Goal: Find specific page/section: Find specific page/section

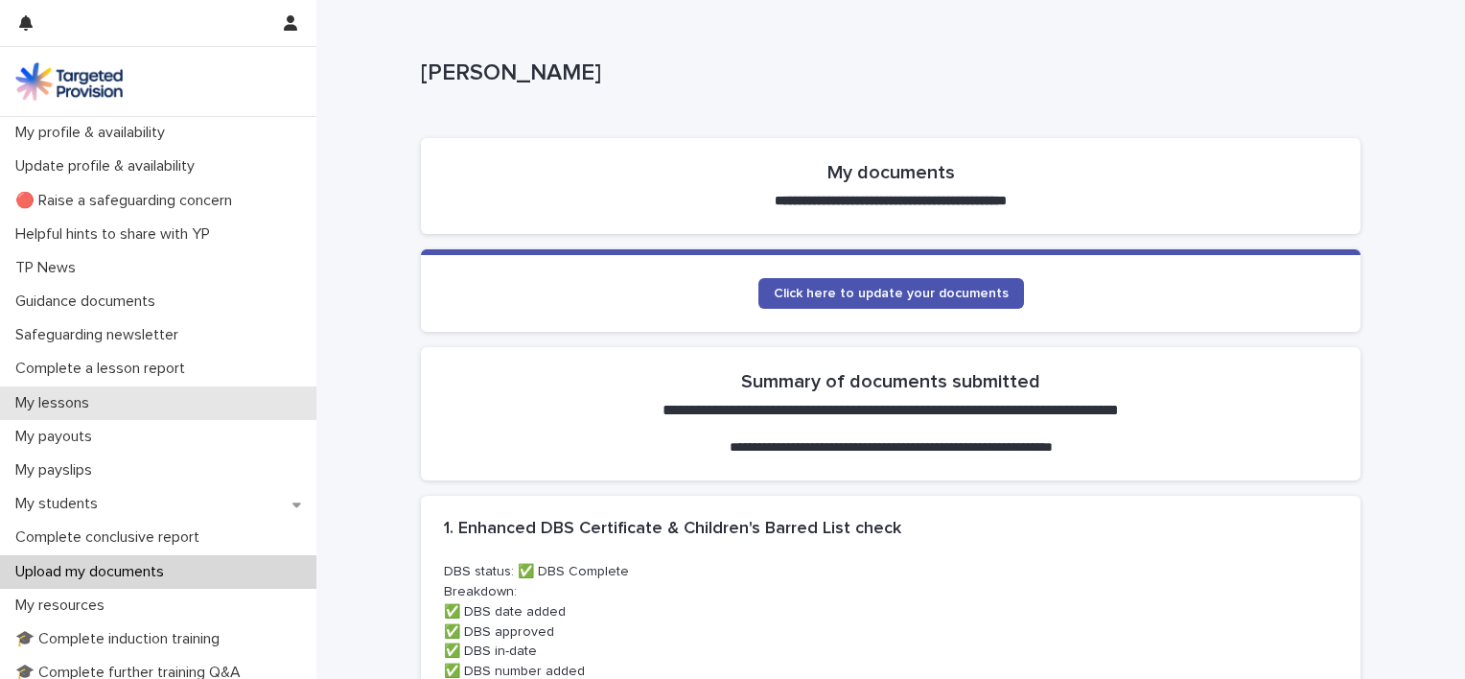
click at [40, 405] on p "My lessons" at bounding box center [56, 403] width 97 height 18
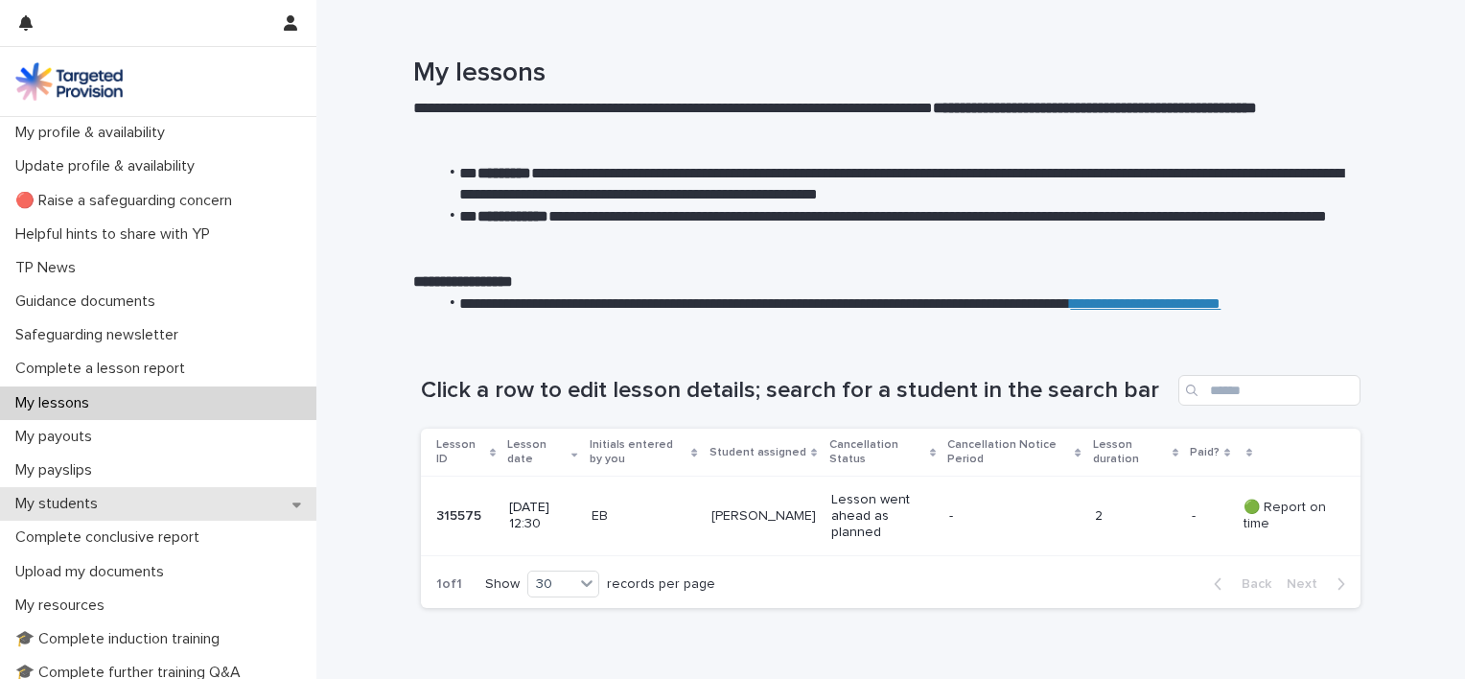
click at [55, 501] on p "My students" at bounding box center [60, 504] width 105 height 18
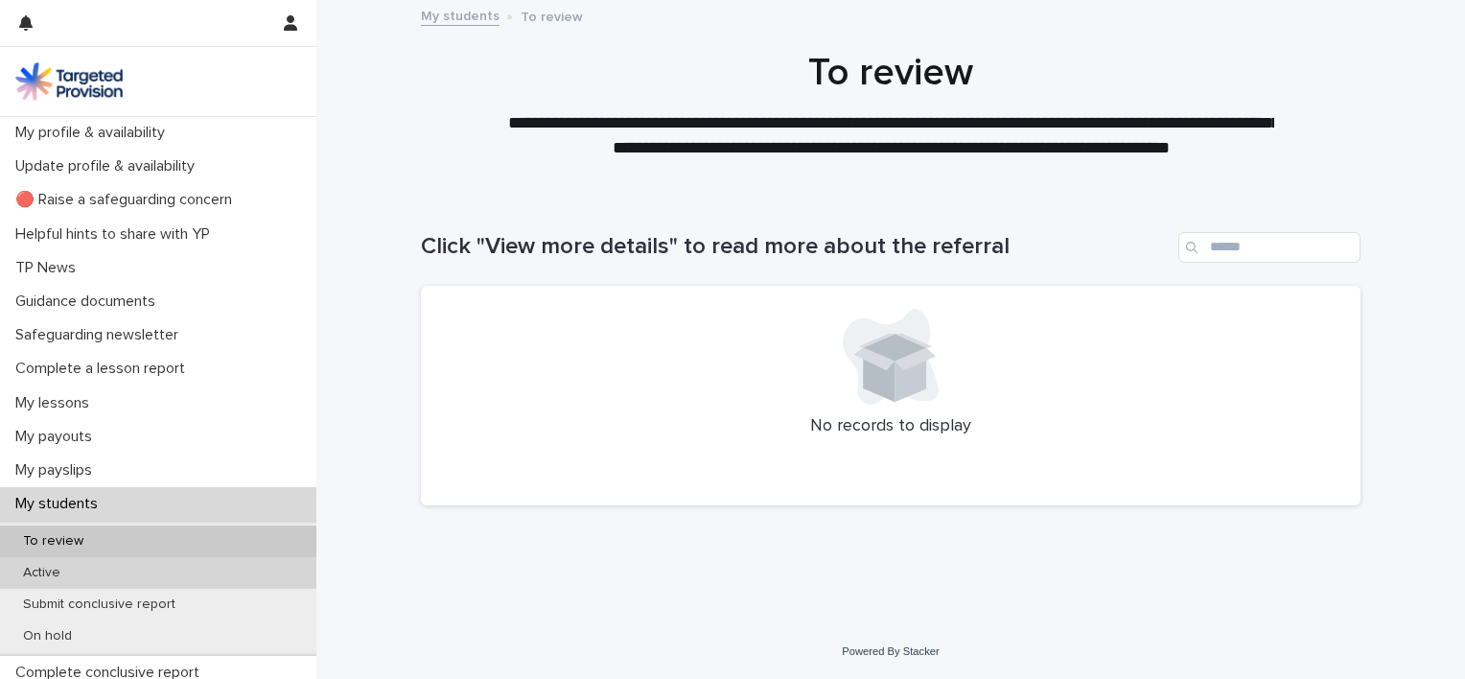
click at [37, 571] on p "Active" at bounding box center [42, 573] width 68 height 16
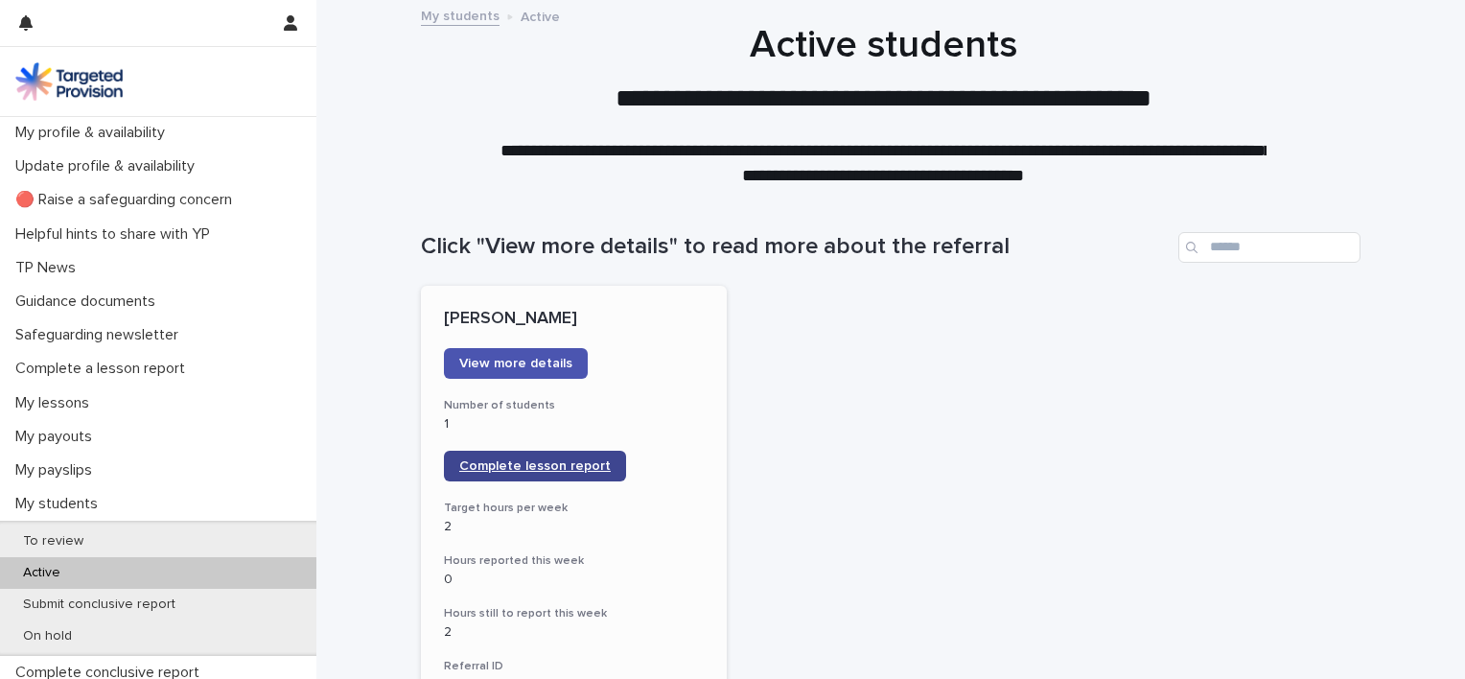
click at [519, 461] on span "Complete lesson report" at bounding box center [534, 465] width 151 height 13
